Goal: Task Accomplishment & Management: Use online tool/utility

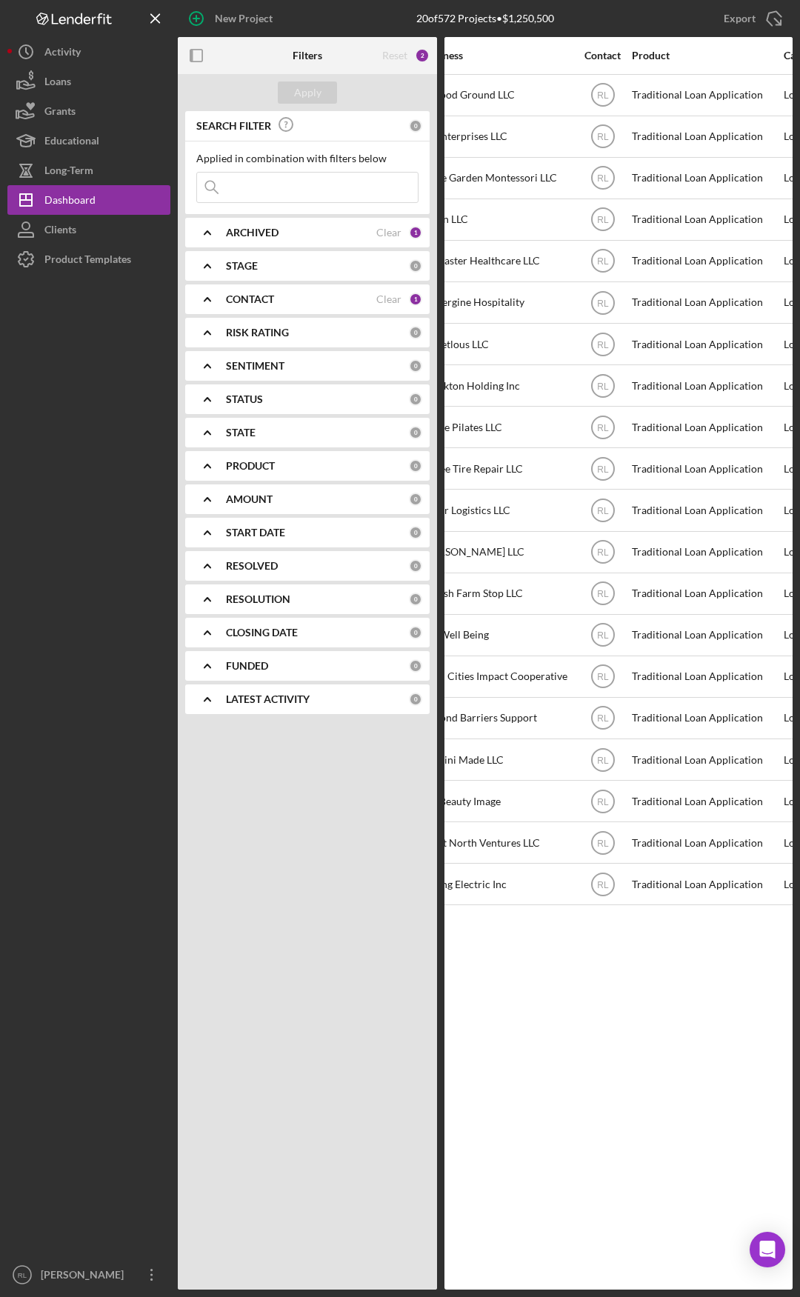
drag, startPoint x: 531, startPoint y: 995, endPoint x: 579, endPoint y: 994, distance: 47.4
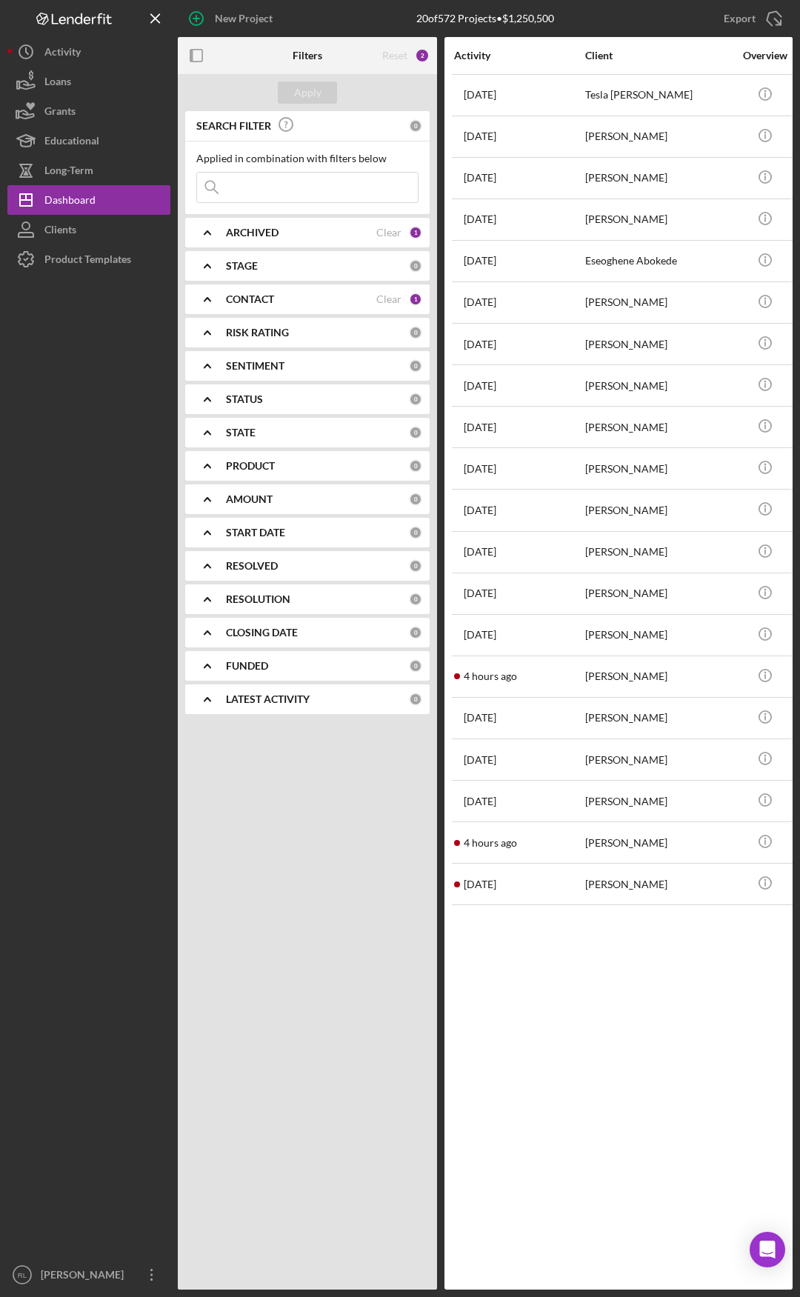
drag, startPoint x: 618, startPoint y: 991, endPoint x: 531, endPoint y: 989, distance: 87.4
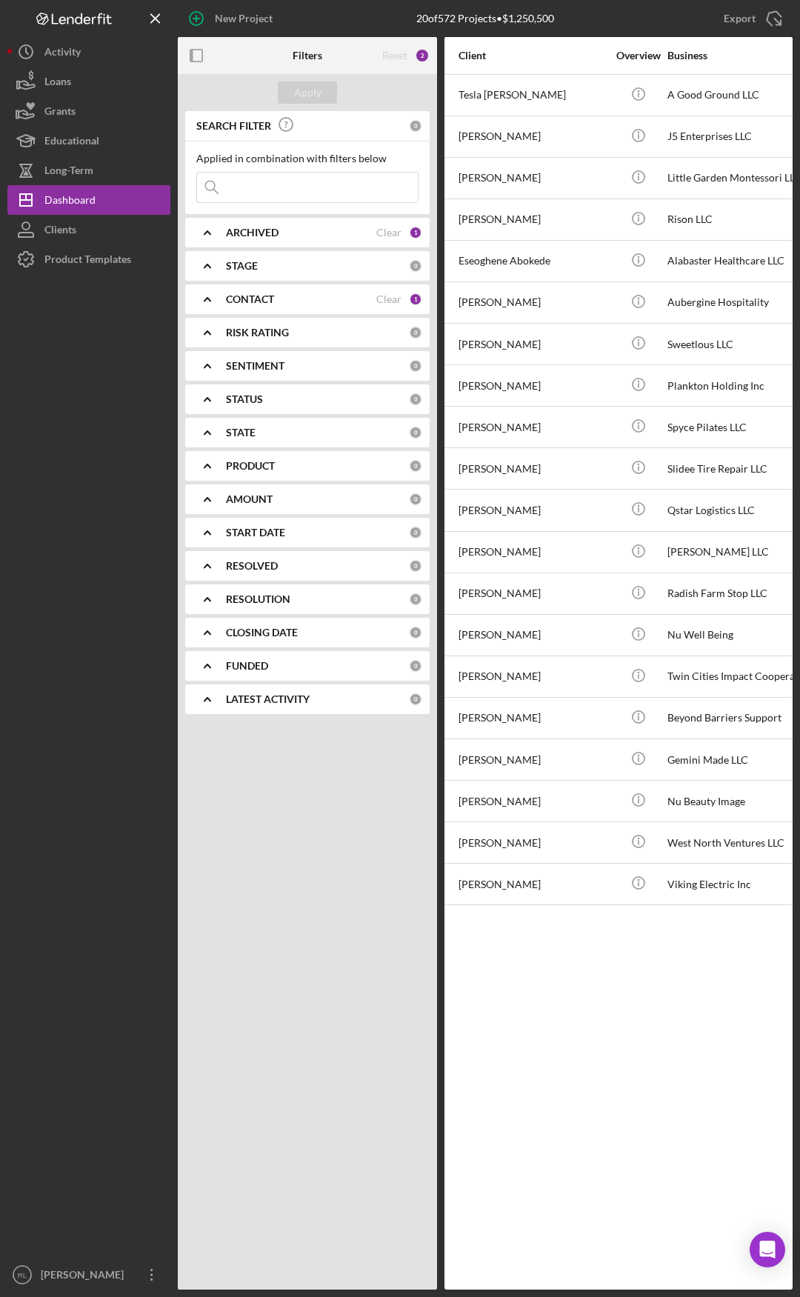
drag, startPoint x: 528, startPoint y: 988, endPoint x: 516, endPoint y: 957, distance: 33.6
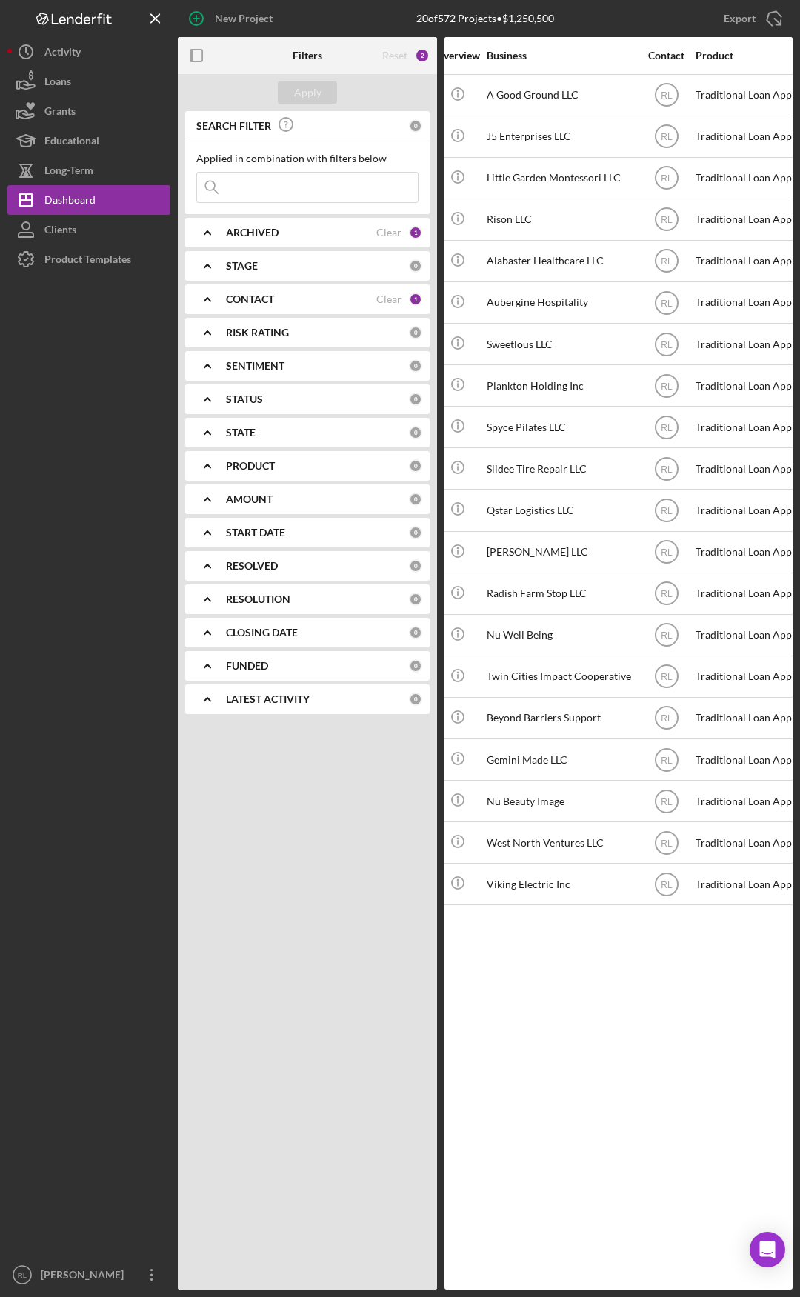
drag, startPoint x: 529, startPoint y: 957, endPoint x: 562, endPoint y: 957, distance: 33.4
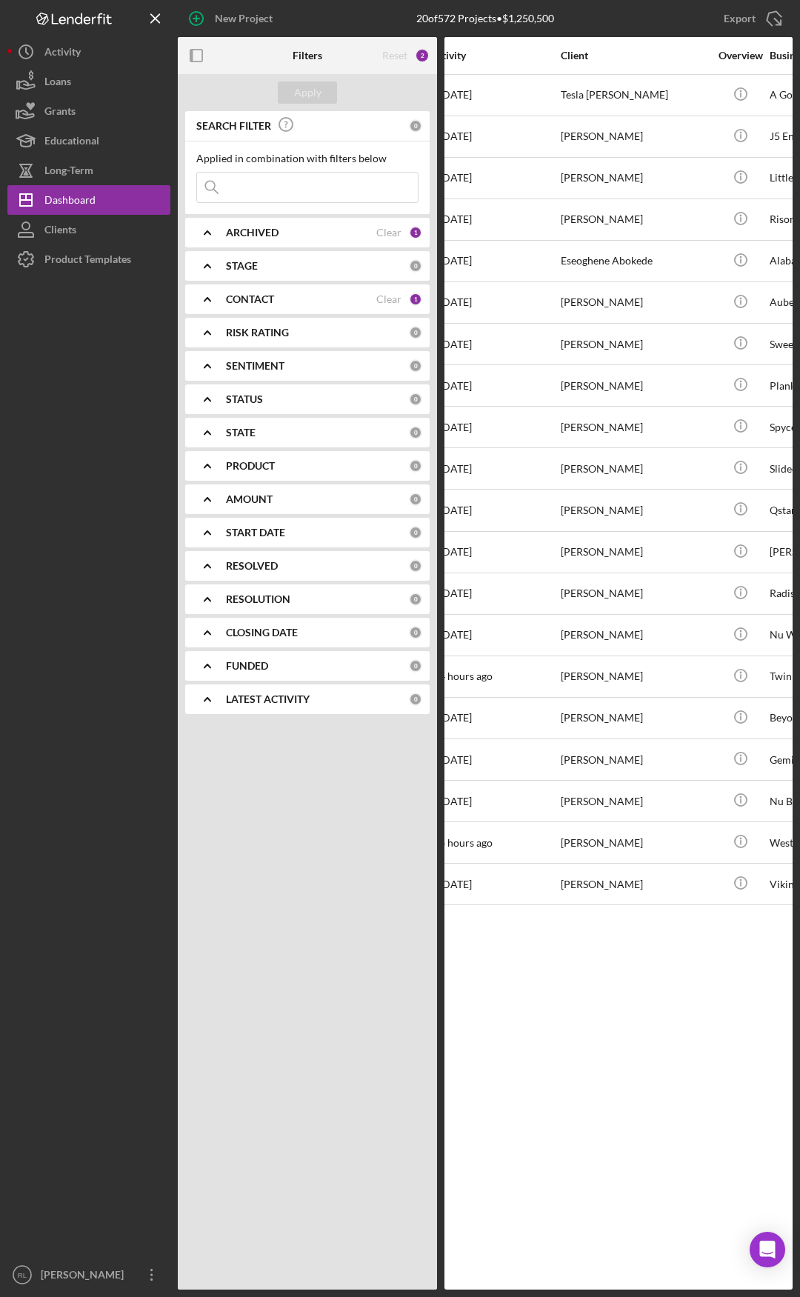
scroll to position [0, 0]
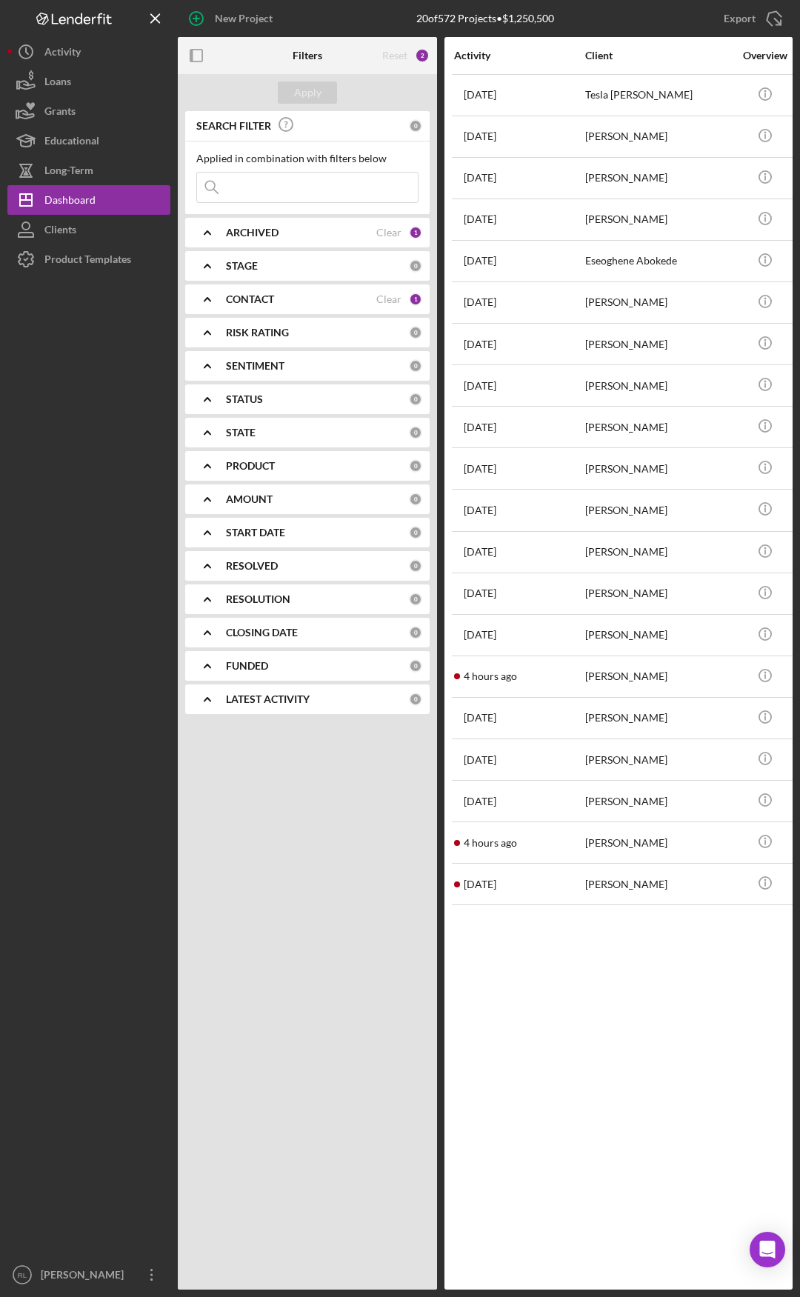
drag, startPoint x: 640, startPoint y: 960, endPoint x: 553, endPoint y: 958, distance: 87.5
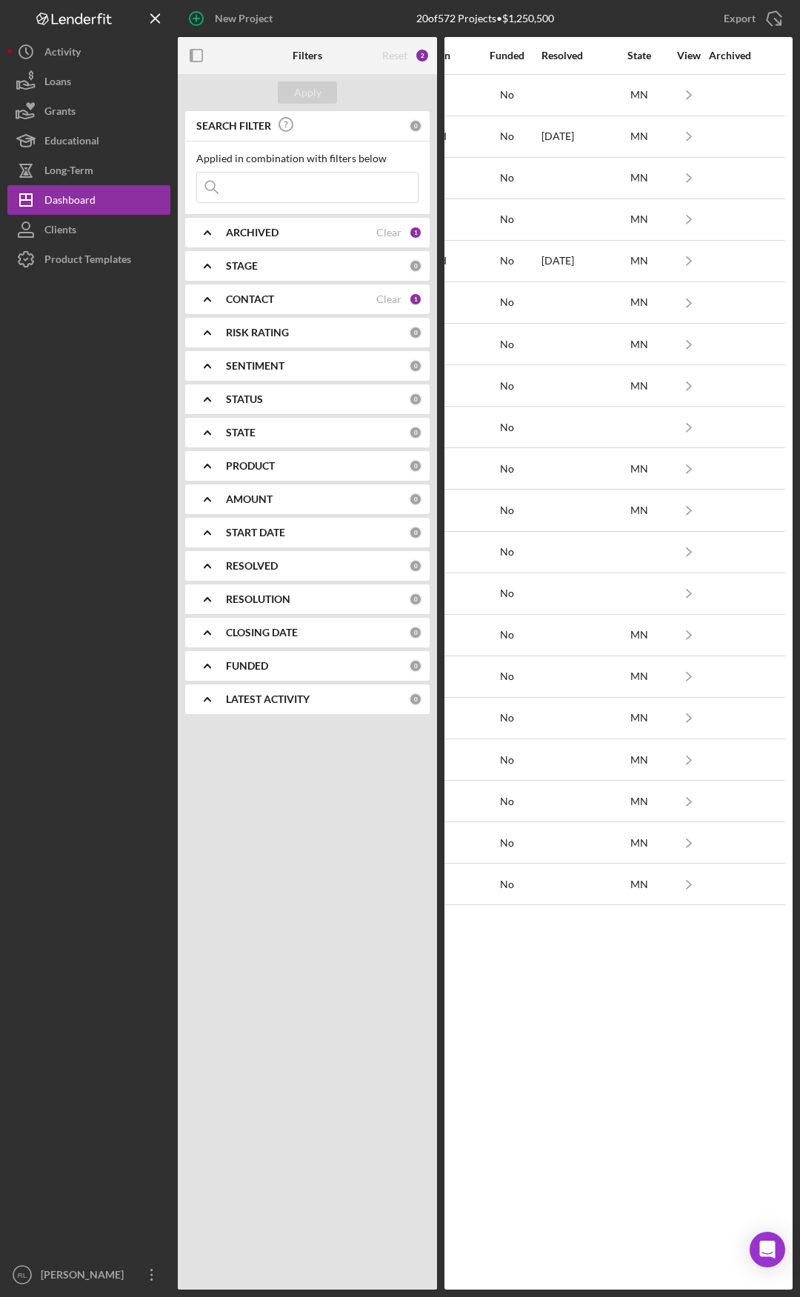
drag, startPoint x: 512, startPoint y: 951, endPoint x: 665, endPoint y: 952, distance: 153.4
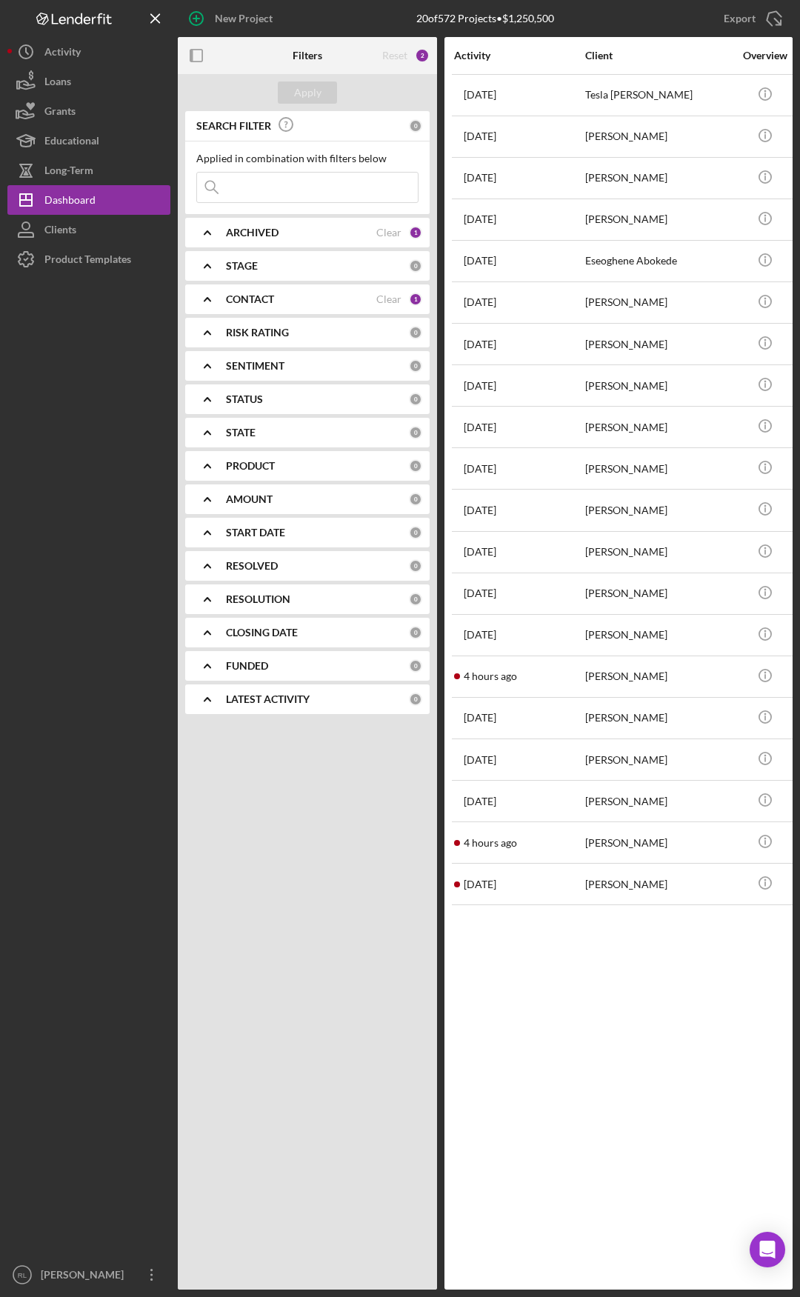
drag, startPoint x: 691, startPoint y: 953, endPoint x: 497, endPoint y: 950, distance: 193.4
click at [619, 1018] on div "Activity Client Overview Business Contact Product Category Amount Started Icon/…" at bounding box center [619, 663] width 348 height 1253
click at [576, 215] on div "[DATE] [PERSON_NAME]" at bounding box center [519, 219] width 130 height 39
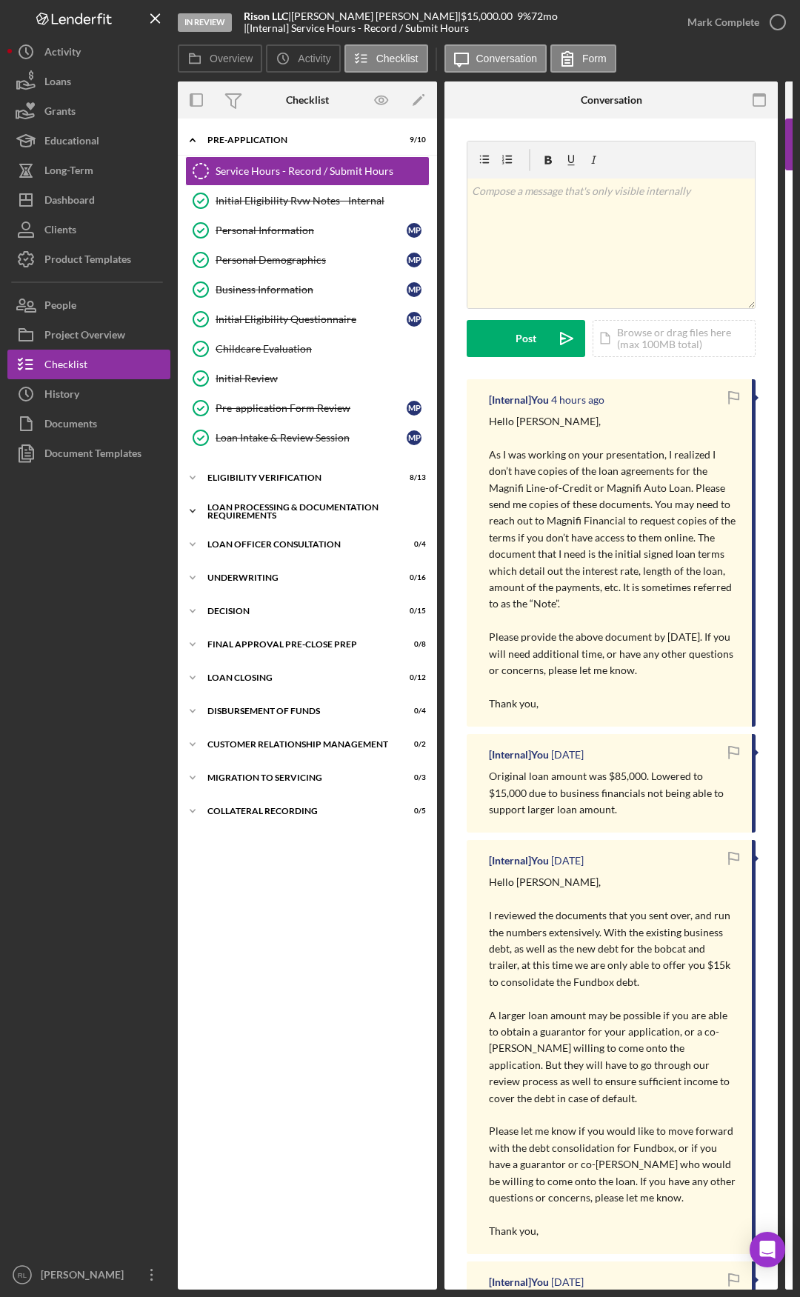
click at [263, 512] on div "Loan Processing & Documentation Requirements" at bounding box center [312, 511] width 211 height 17
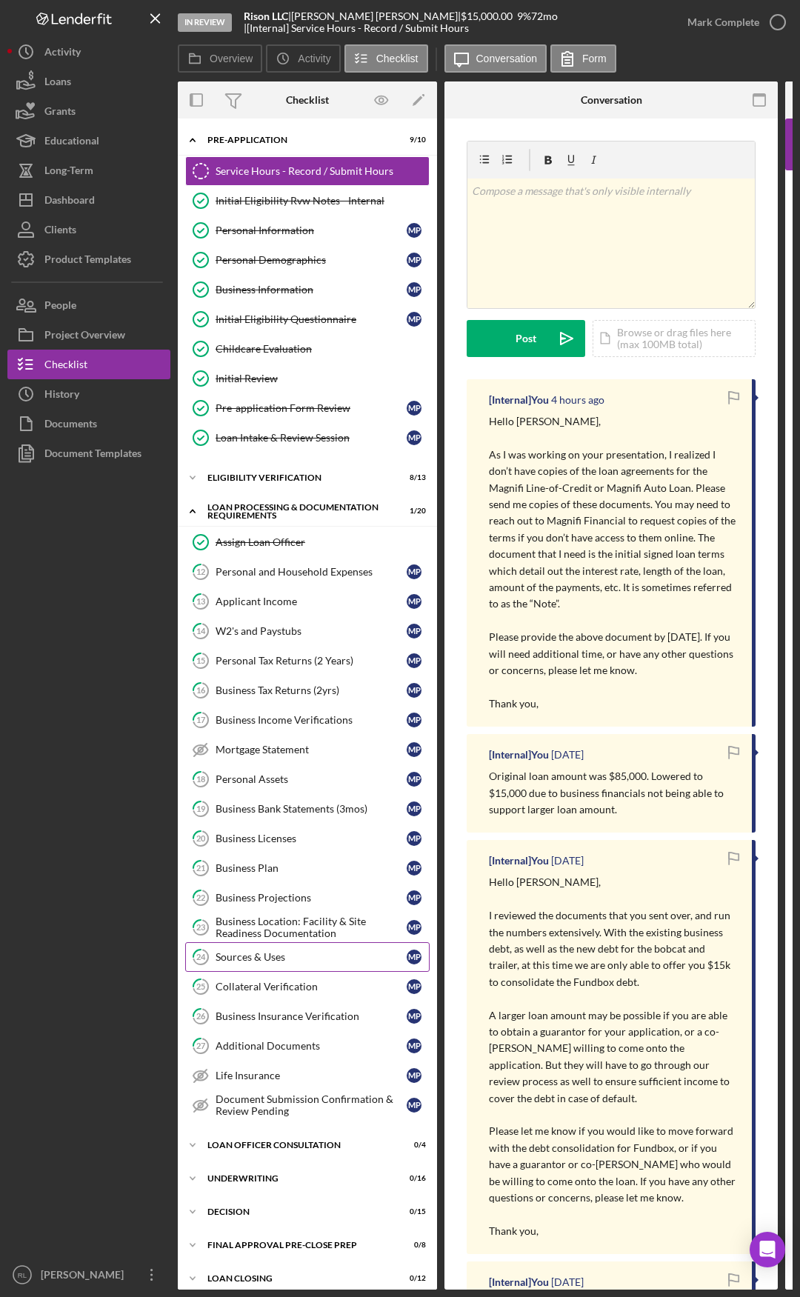
click at [276, 962] on div "Sources & Uses" at bounding box center [311, 957] width 191 height 12
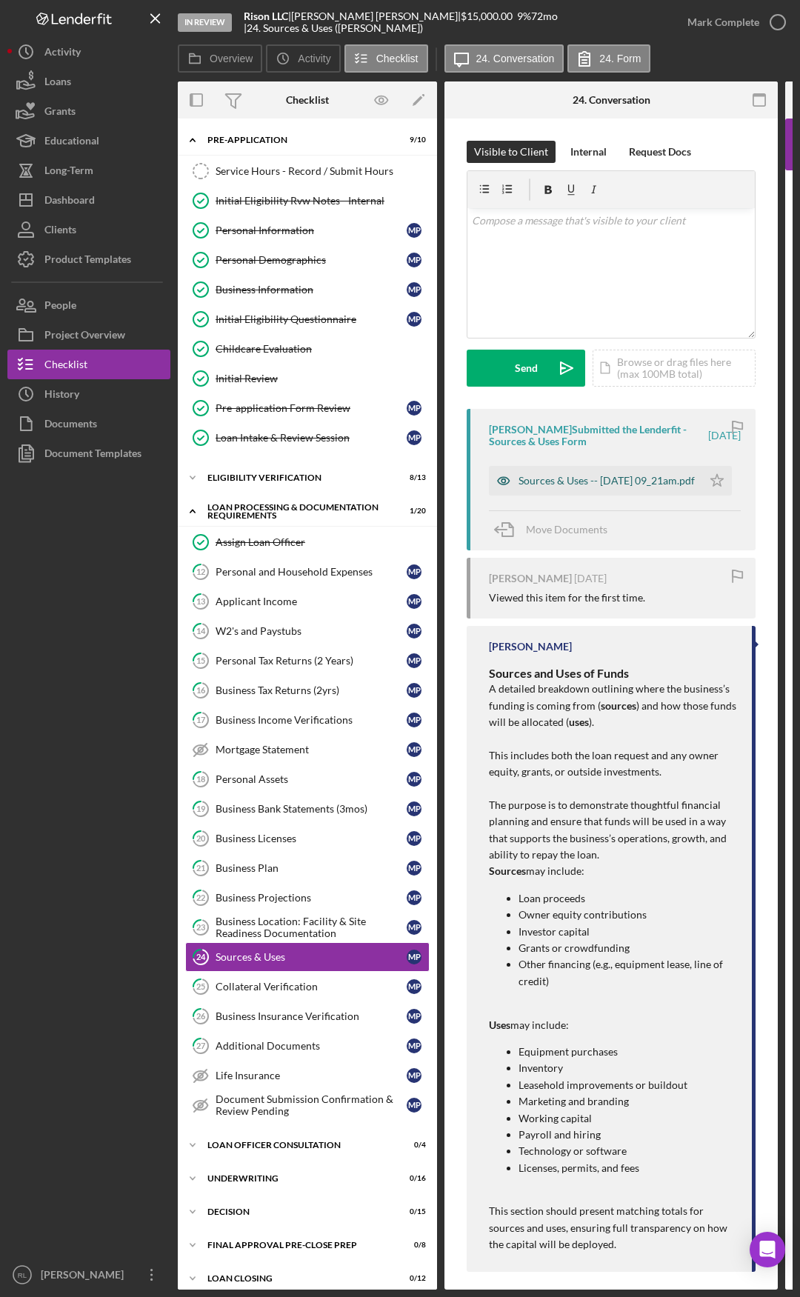
click at [585, 476] on div "Sources & Uses -- [DATE] 09_21am.pdf" at bounding box center [607, 481] width 176 height 12
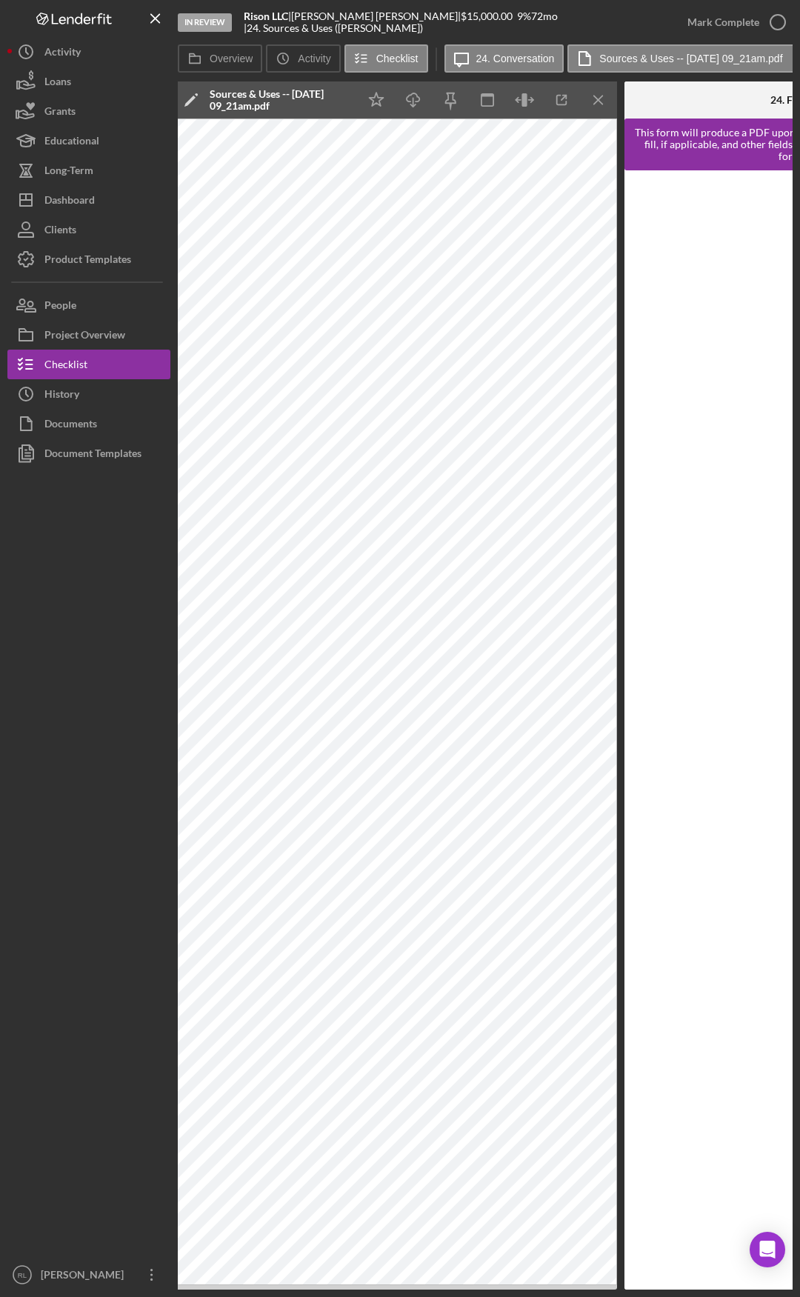
scroll to position [0, 500]
